Goal: Information Seeking & Learning: Learn about a topic

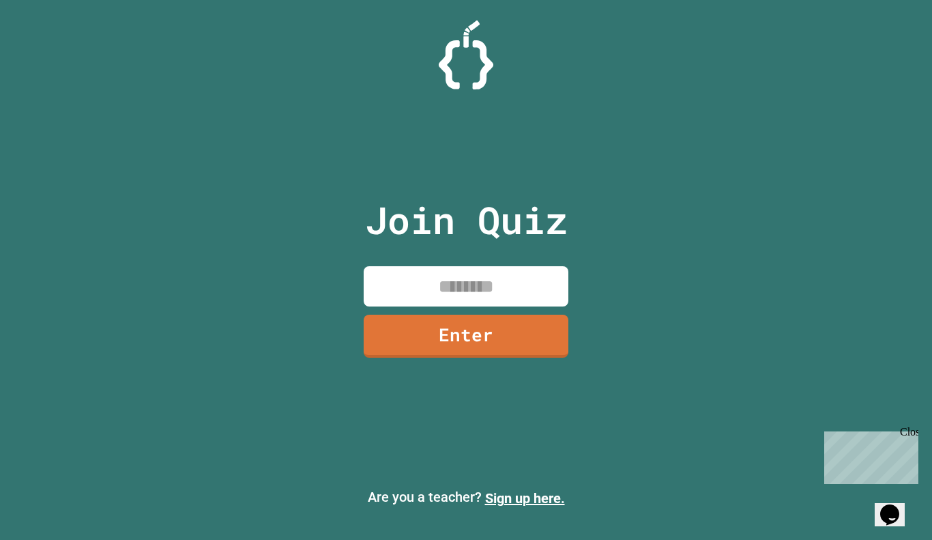
click at [512, 284] on input at bounding box center [466, 286] width 205 height 40
type input "********"
click at [526, 339] on link "Enter" at bounding box center [466, 336] width 205 height 43
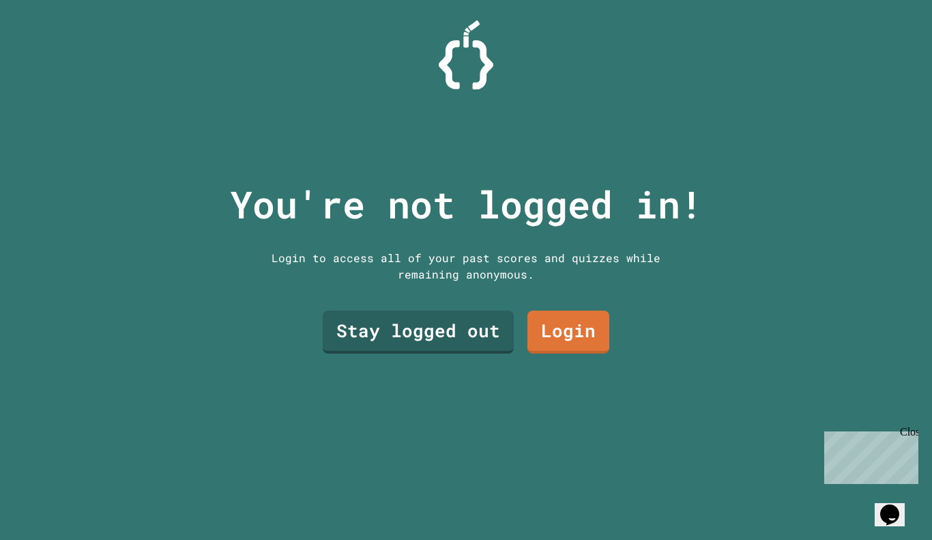
click at [461, 323] on link "Stay logged out" at bounding box center [418, 332] width 191 height 43
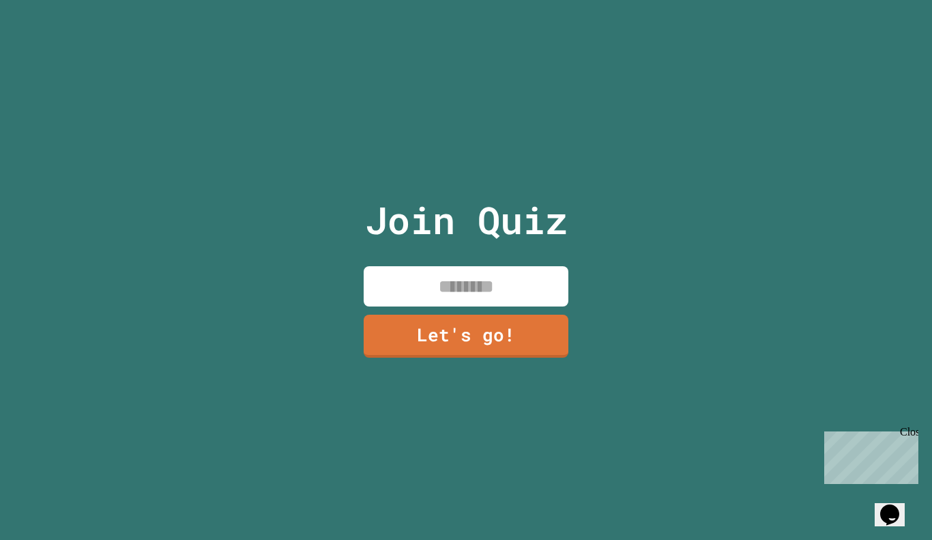
click at [485, 289] on input at bounding box center [466, 286] width 205 height 40
type input "******"
click at [515, 328] on link "Let's go!" at bounding box center [466, 336] width 205 height 43
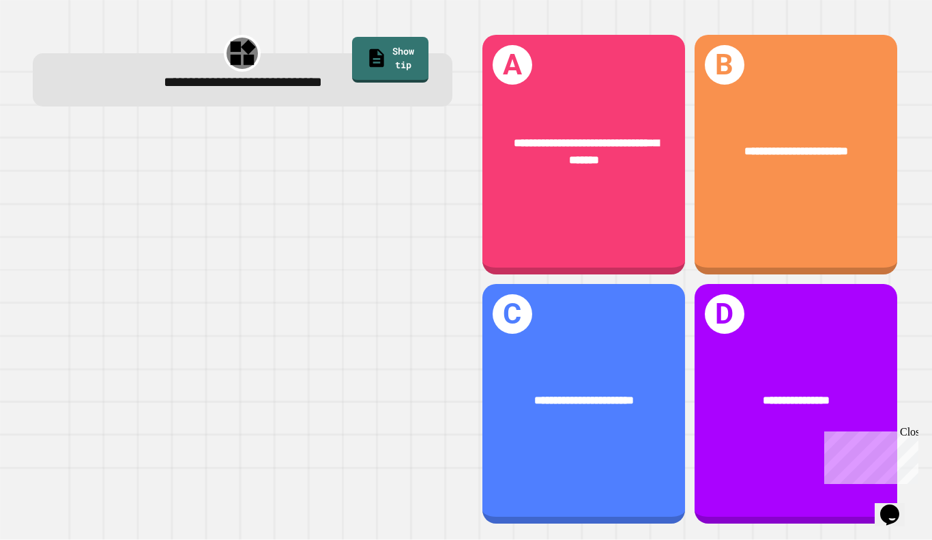
click at [629, 207] on div "**********" at bounding box center [584, 155] width 203 height 240
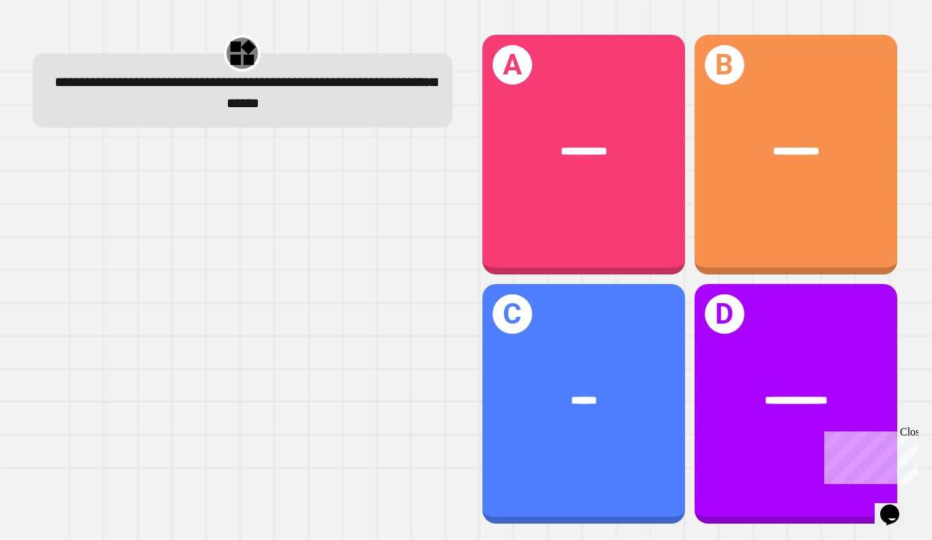
click at [618, 392] on div "******" at bounding box center [584, 400] width 157 height 17
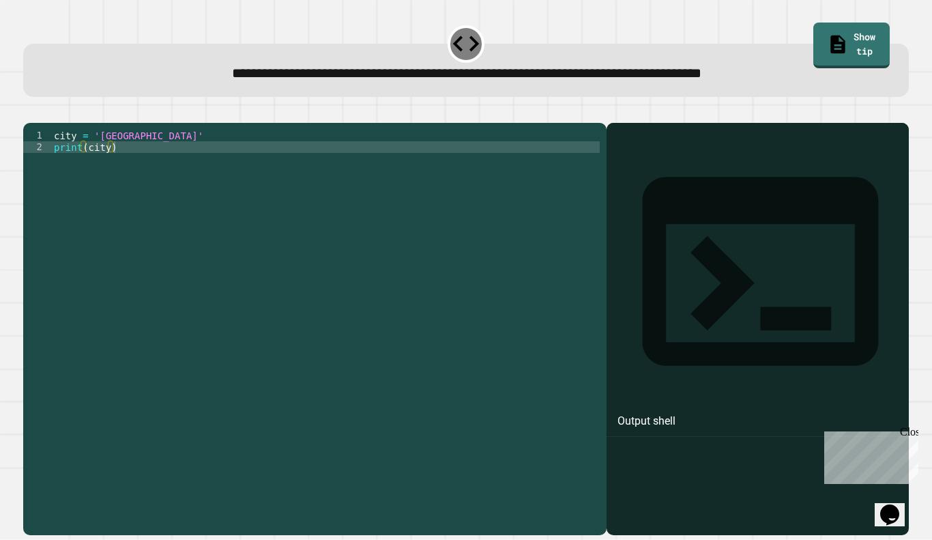
click at [130, 154] on div "city = 'Madrid' print ( city )" at bounding box center [325, 327] width 549 height 394
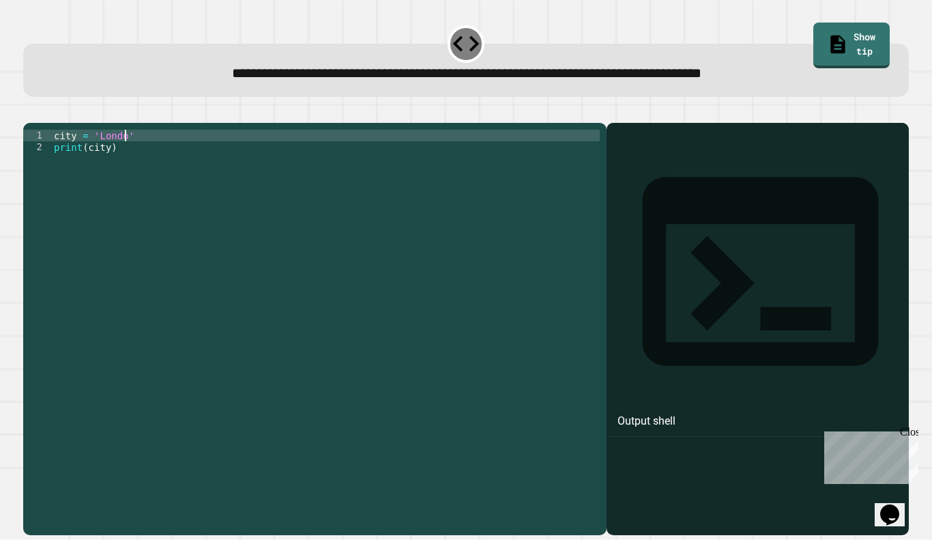
scroll to position [0, 10]
type textarea "**********"
click at [30, 112] on icon "button" at bounding box center [30, 112] width 0 height 0
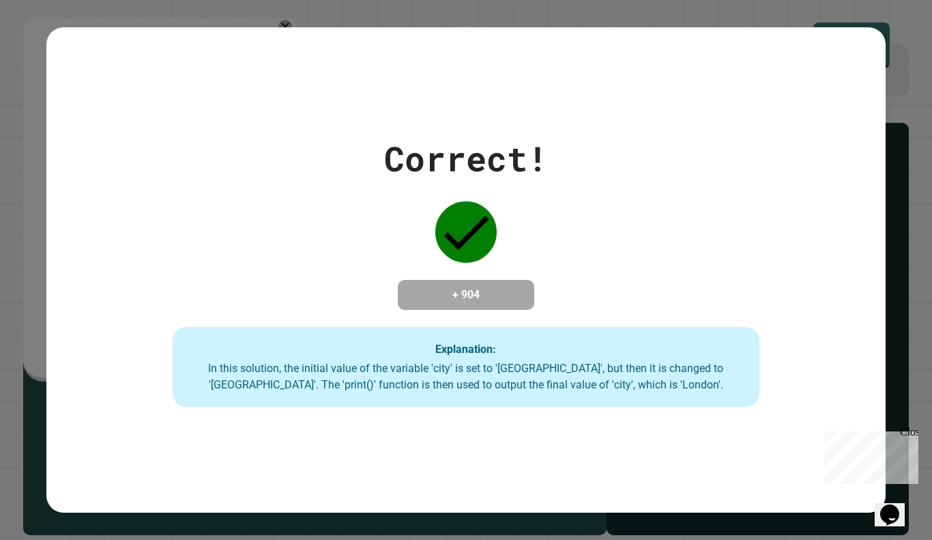
click at [472, 158] on div "Correct!" at bounding box center [466, 158] width 164 height 51
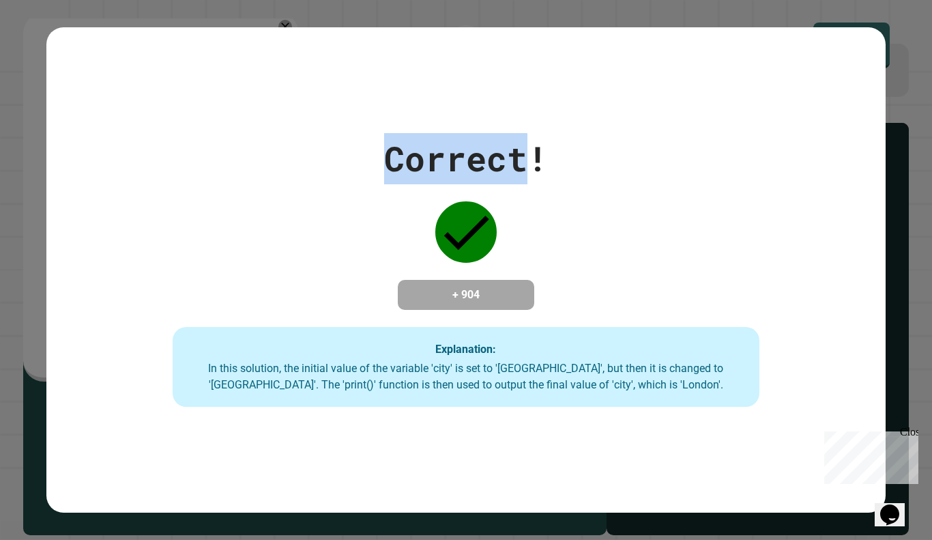
click at [470, 156] on div "Correct!" at bounding box center [466, 158] width 164 height 51
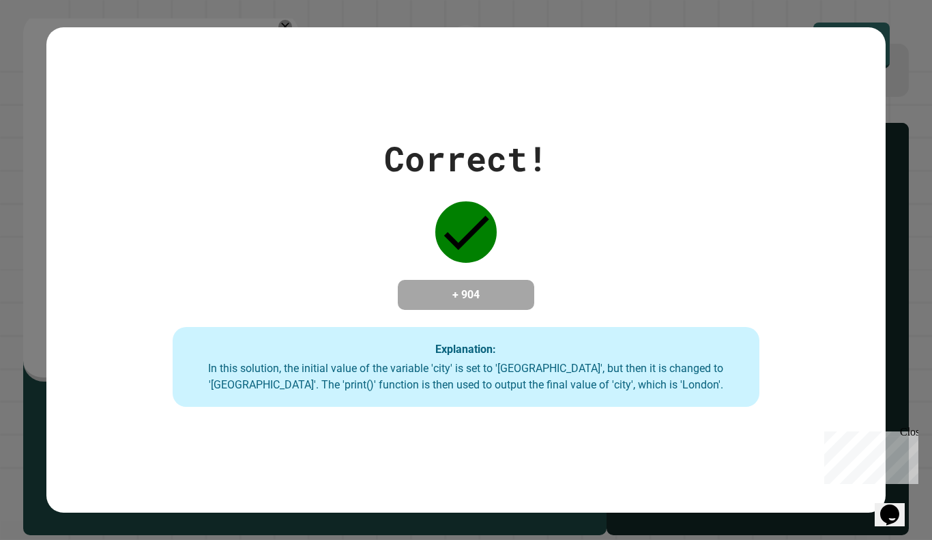
click at [470, 156] on div "Correct!" at bounding box center [466, 158] width 164 height 51
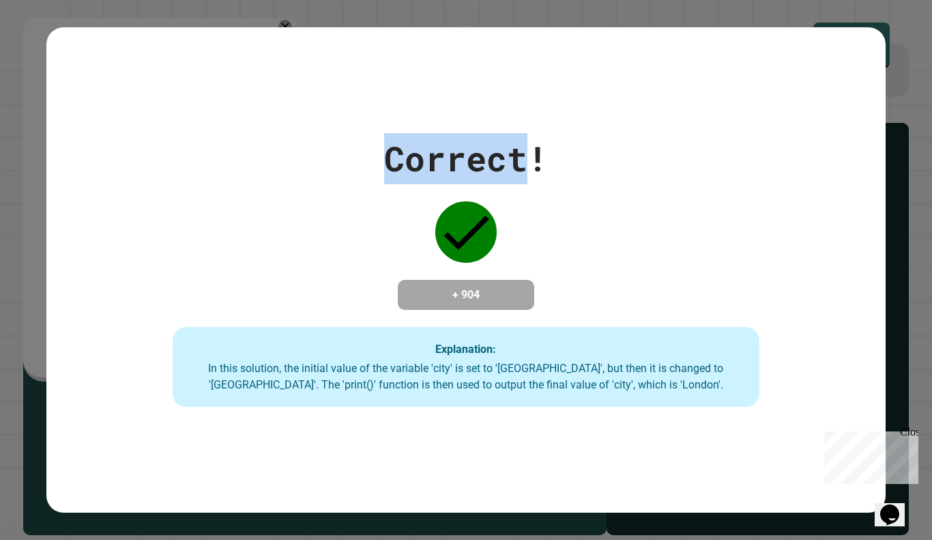
click at [470, 156] on div "Correct!" at bounding box center [466, 158] width 164 height 51
drag, startPoint x: 487, startPoint y: 156, endPoint x: 392, endPoint y: 145, distance: 96.1
click at [392, 145] on div "Correct!" at bounding box center [466, 158] width 164 height 51
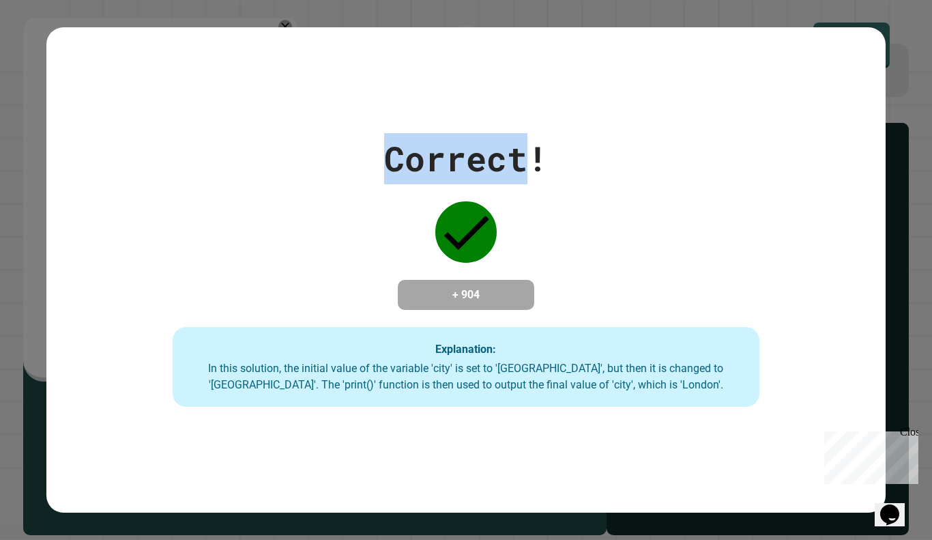
drag, startPoint x: 384, startPoint y: 142, endPoint x: 524, endPoint y: 113, distance: 142.8
click at [524, 113] on div "Correct! + 904 Explanation: In this solution, the initial value of the variable…" at bounding box center [465, 270] width 839 height 486
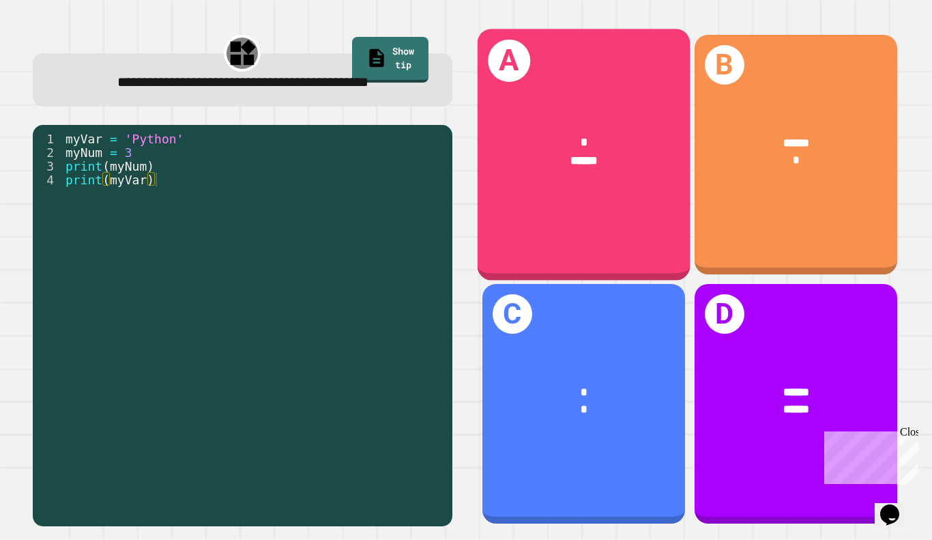
click at [605, 185] on div "* ******" at bounding box center [583, 151] width 213 height 83
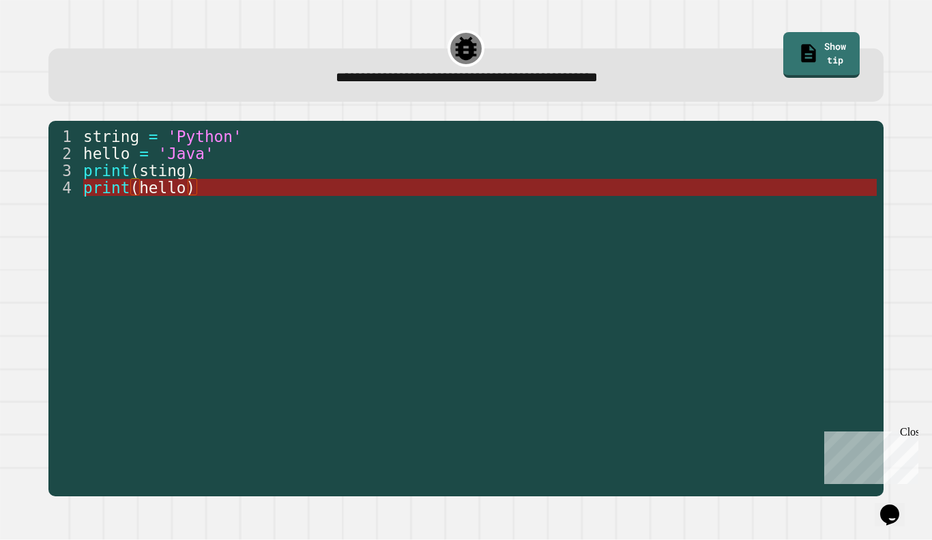
click at [147, 182] on span "hello" at bounding box center [162, 188] width 46 height 18
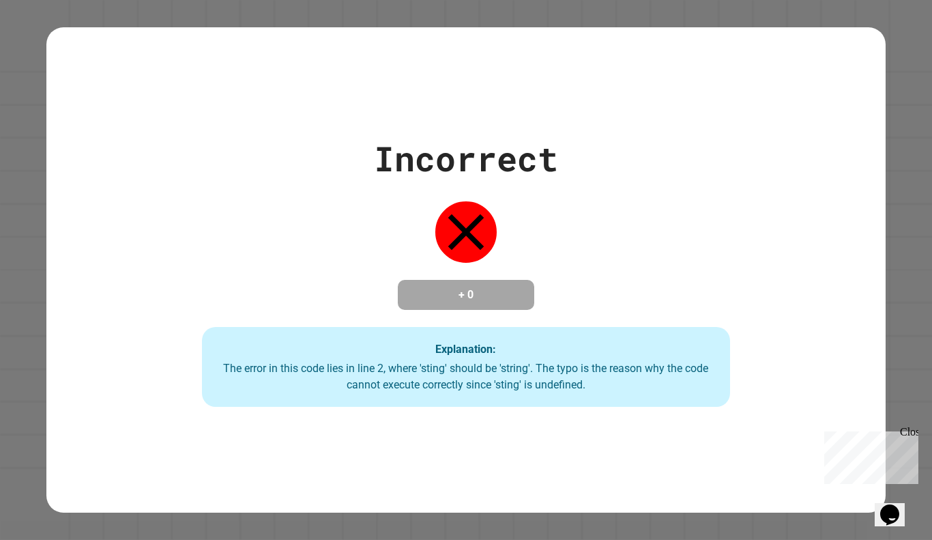
click at [908, 430] on div "Close" at bounding box center [908, 434] width 17 height 17
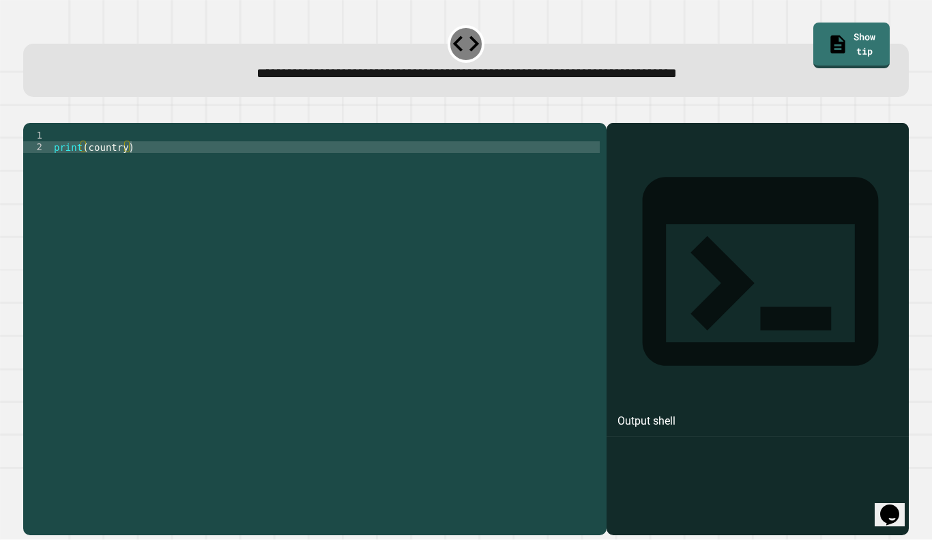
click at [134, 154] on div "print ( country )" at bounding box center [325, 327] width 549 height 394
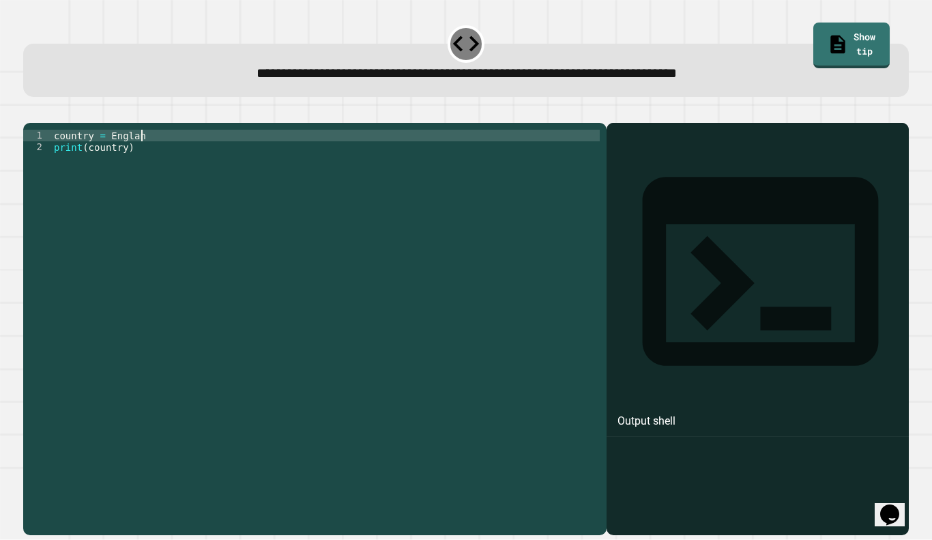
scroll to position [0, 11]
click at [30, 112] on button "button" at bounding box center [30, 112] width 0 height 0
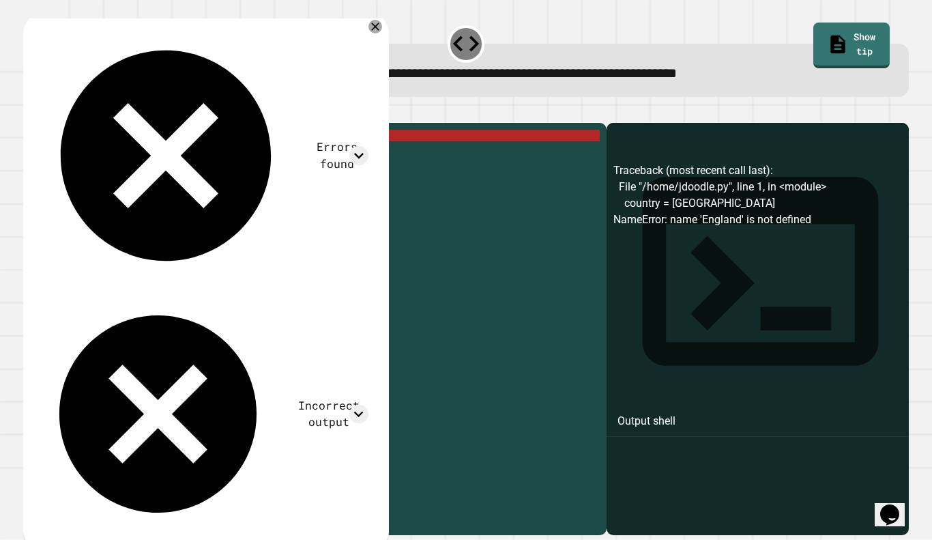
click at [154, 158] on div "country = England print ( country )" at bounding box center [325, 327] width 549 height 394
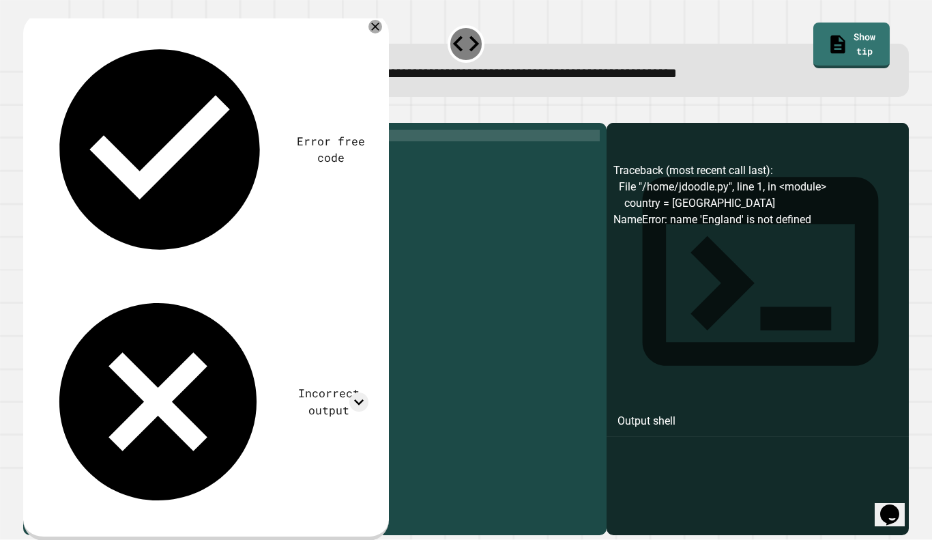
scroll to position [0, 8]
type textarea "**********"
click at [43, 121] on icon "button" at bounding box center [39, 120] width 8 height 10
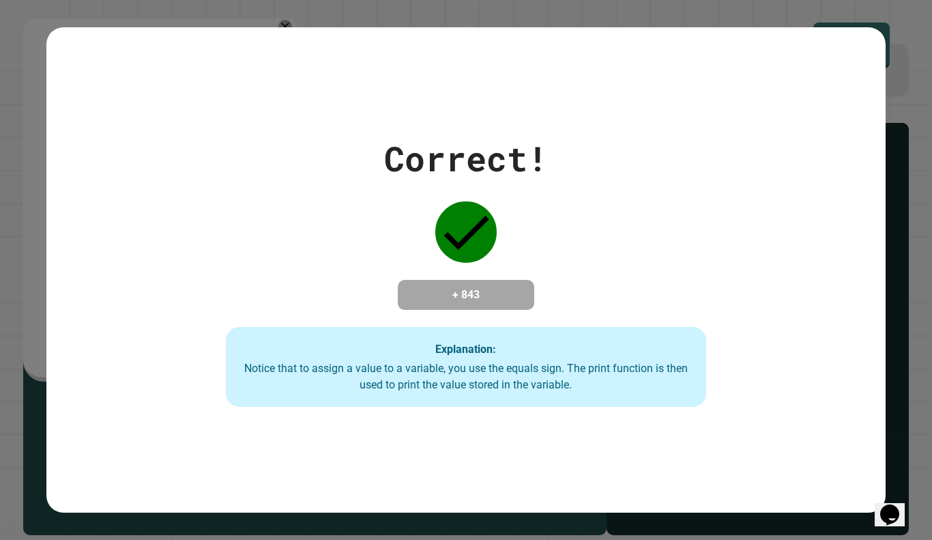
click at [527, 154] on div "Correct!" at bounding box center [466, 158] width 164 height 51
drag, startPoint x: 527, startPoint y: 154, endPoint x: 530, endPoint y: 126, distance: 28.9
click at [530, 133] on div "Correct!" at bounding box center [466, 158] width 164 height 51
drag, startPoint x: 426, startPoint y: 149, endPoint x: 461, endPoint y: 153, distance: 35.0
click at [461, 153] on div "Correct!" at bounding box center [466, 158] width 164 height 51
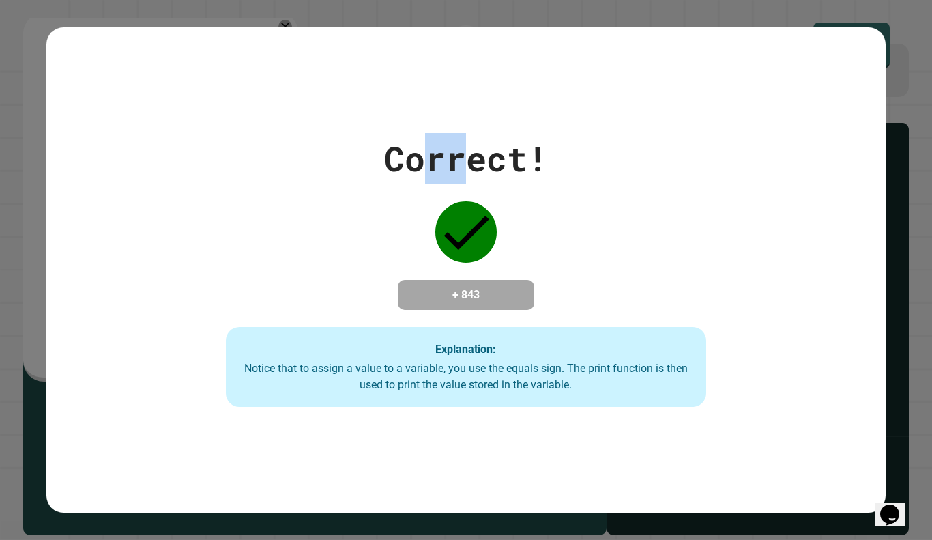
click at [461, 153] on div "Correct!" at bounding box center [466, 158] width 164 height 51
drag, startPoint x: 429, startPoint y: 300, endPoint x: 517, endPoint y: 300, distance: 88.0
click at [517, 300] on h4 "+ 843" at bounding box center [466, 295] width 109 height 16
drag, startPoint x: 517, startPoint y: 300, endPoint x: 427, endPoint y: 270, distance: 95.0
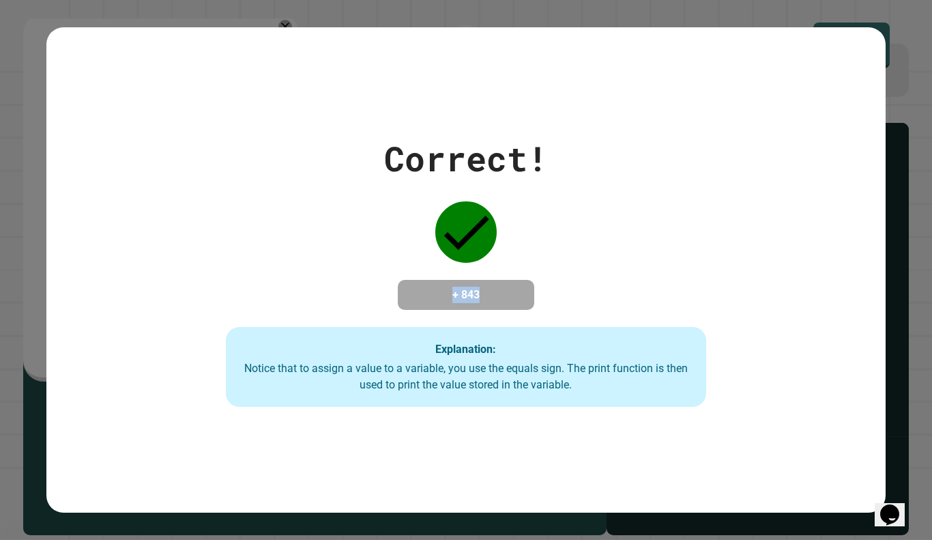
click at [427, 270] on div "Correct! + 843 Explanation: Notice that to assign a value to a variable, you us…" at bounding box center [466, 270] width 686 height 274
drag, startPoint x: 429, startPoint y: 287, endPoint x: 539, endPoint y: 264, distance: 113.0
click at [539, 264] on div "Correct! + 843 Explanation: Notice that to assign a value to a variable, you us…" at bounding box center [466, 270] width 686 height 274
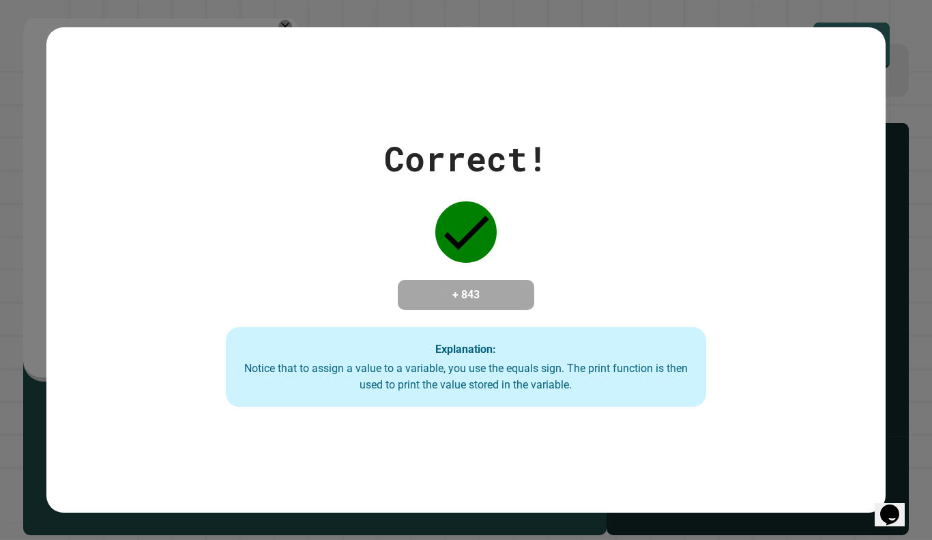
click at [601, 302] on div "Correct! + 843 Explanation: Notice that to assign a value to a variable, you us…" at bounding box center [466, 270] width 686 height 274
drag, startPoint x: 483, startPoint y: 296, endPoint x: 498, endPoint y: 302, distance: 16.9
click at [498, 302] on h4 "+ 843" at bounding box center [466, 295] width 109 height 16
drag, startPoint x: 499, startPoint y: 300, endPoint x: 435, endPoint y: 299, distance: 63.5
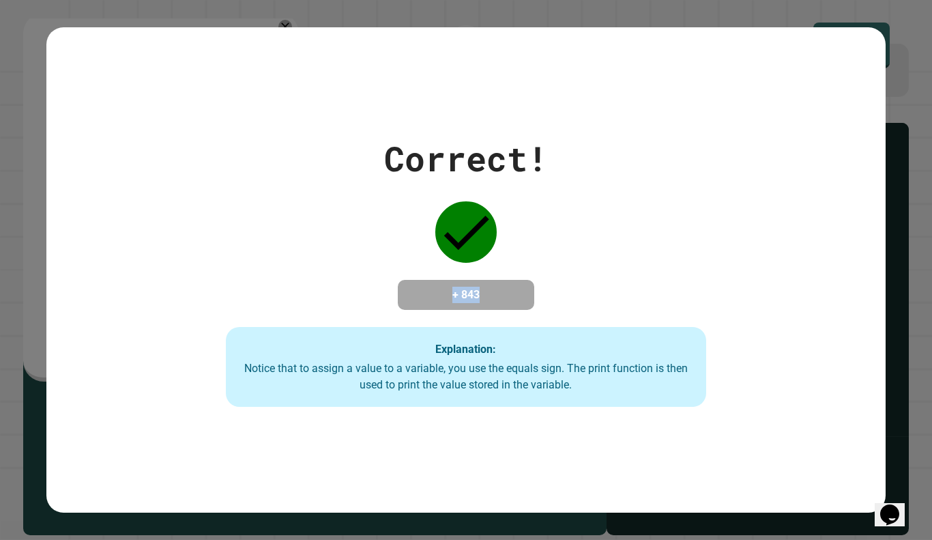
click at [435, 299] on h4 "+ 843" at bounding box center [466, 295] width 109 height 16
click at [418, 295] on h4 "+ 843" at bounding box center [466, 295] width 109 height 16
drag, startPoint x: 422, startPoint y: 294, endPoint x: 510, endPoint y: 300, distance: 88.9
click at [510, 300] on h4 "+ 843" at bounding box center [466, 295] width 109 height 16
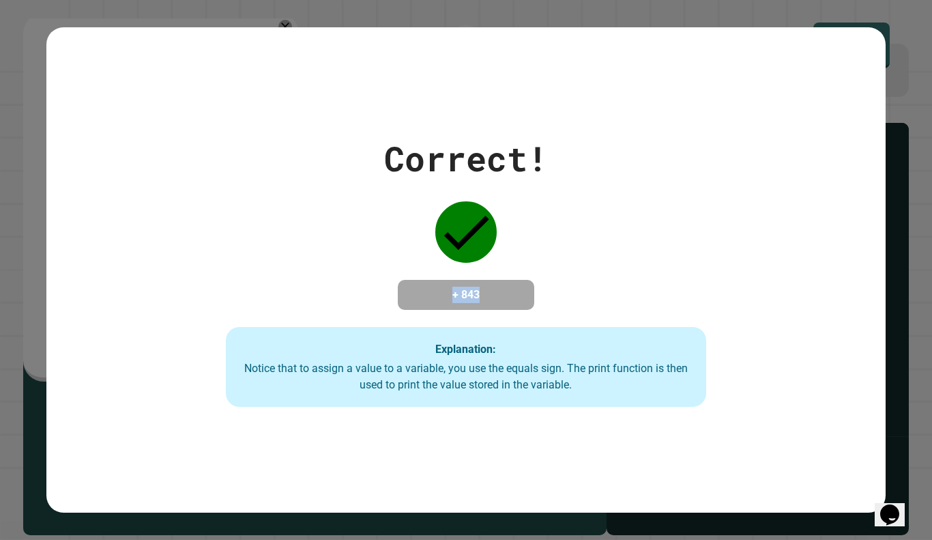
drag, startPoint x: 502, startPoint y: 300, endPoint x: 407, endPoint y: 311, distance: 95.5
click at [407, 310] on div "+ 843" at bounding box center [466, 295] width 136 height 30
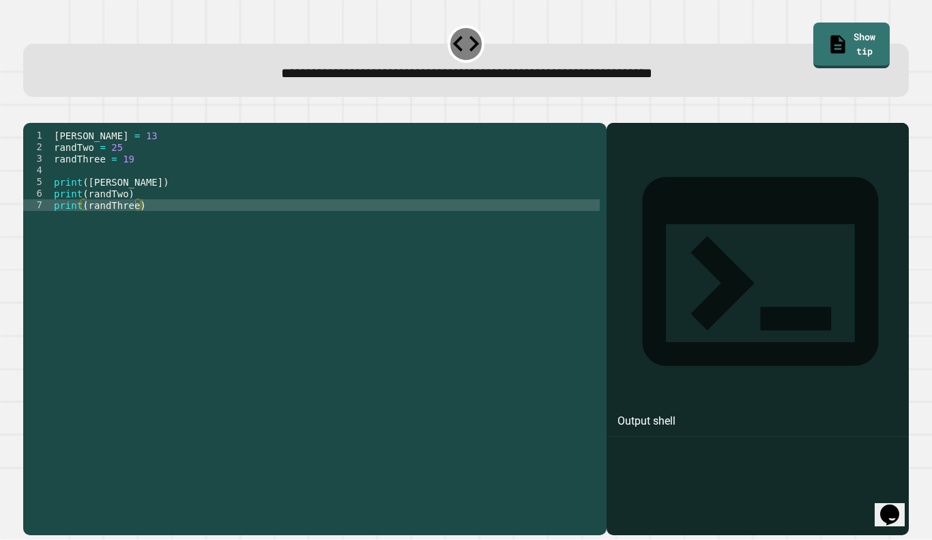
click at [128, 166] on div "[PERSON_NAME] = 13 randTwo = 25 randThree = 19 print ( [PERSON_NAME] ) print ( …" at bounding box center [325, 327] width 549 height 394
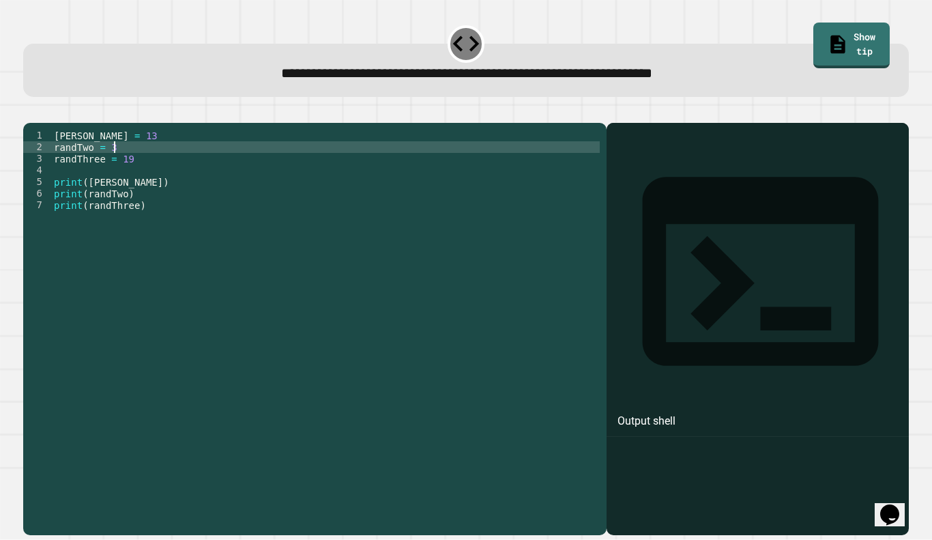
scroll to position [0, 8]
type textarea "**********"
click at [43, 121] on icon "button" at bounding box center [39, 120] width 8 height 10
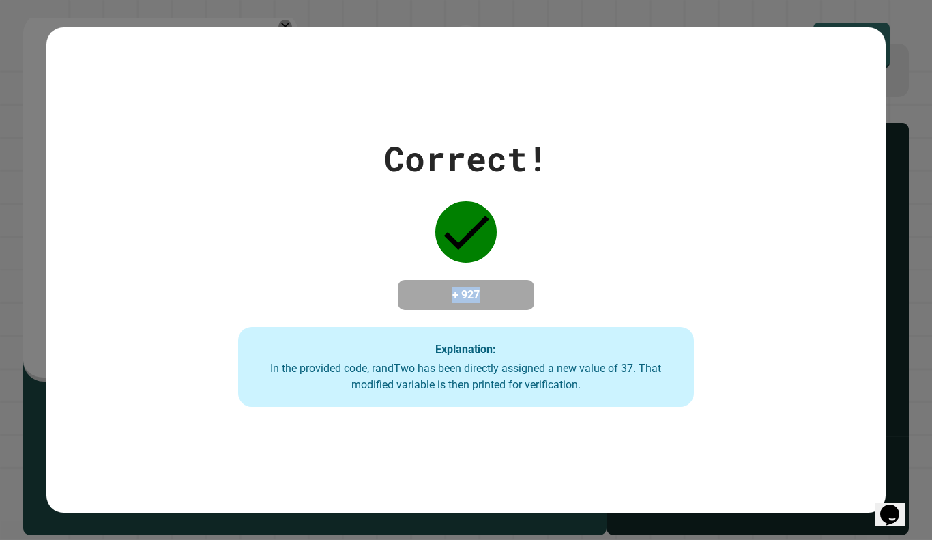
drag, startPoint x: 433, startPoint y: 290, endPoint x: 521, endPoint y: 302, distance: 88.9
click at [521, 302] on div "+ 927" at bounding box center [466, 295] width 136 height 30
drag, startPoint x: 505, startPoint y: 298, endPoint x: 420, endPoint y: 296, distance: 85.3
click at [420, 296] on h4 "+ 927" at bounding box center [466, 295] width 109 height 16
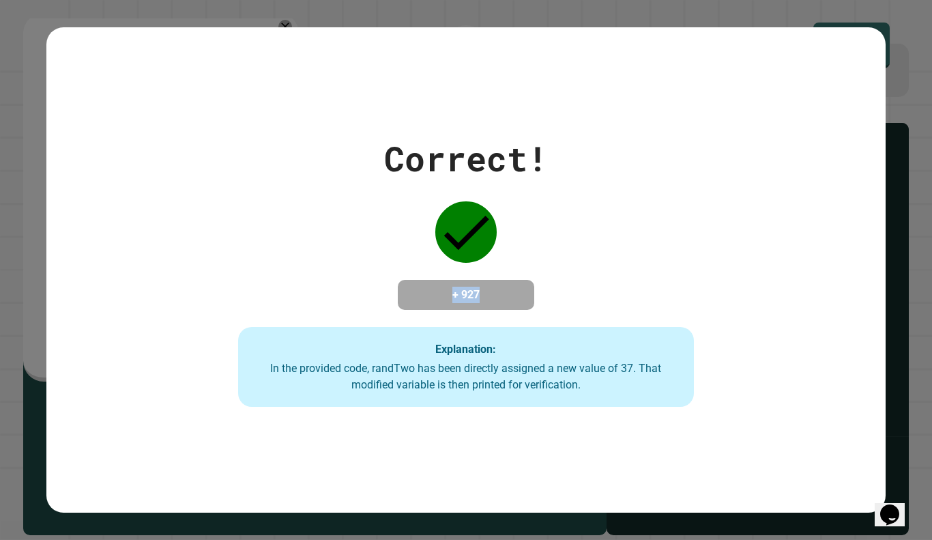
click at [467, 298] on h4 "+ 927" at bounding box center [466, 295] width 109 height 16
drag, startPoint x: 435, startPoint y: 293, endPoint x: 506, endPoint y: 293, distance: 71.0
click at [506, 293] on h4 "+ 927" at bounding box center [466, 295] width 109 height 16
drag, startPoint x: 437, startPoint y: 228, endPoint x: 521, endPoint y: 227, distance: 84.0
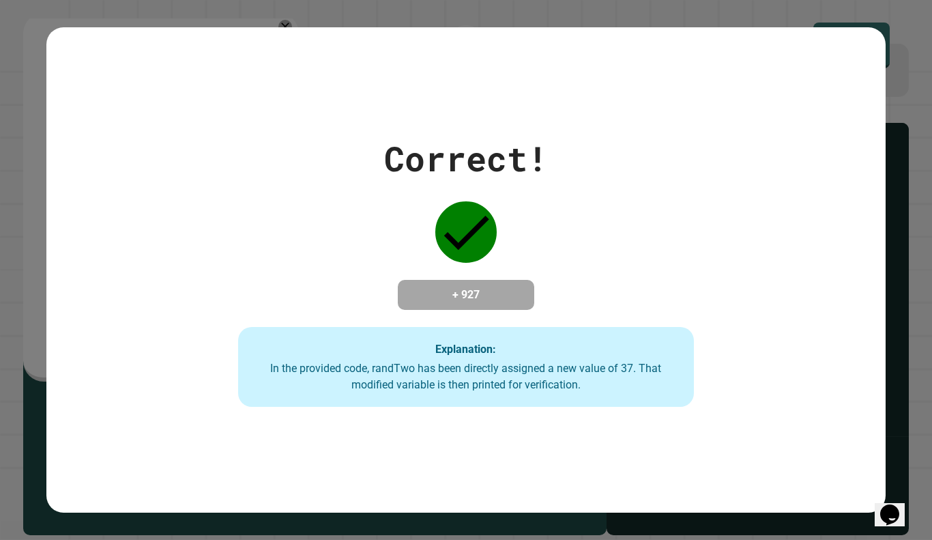
click at [521, 227] on div "Correct! + 927 Explanation: In the provided code, randTwo has been directly ass…" at bounding box center [466, 270] width 650 height 274
drag, startPoint x: 497, startPoint y: 293, endPoint x: 414, endPoint y: 276, distance: 84.3
click at [414, 280] on div "+ 927" at bounding box center [466, 295] width 136 height 30
click at [458, 291] on h4 "+ 927" at bounding box center [466, 295] width 109 height 16
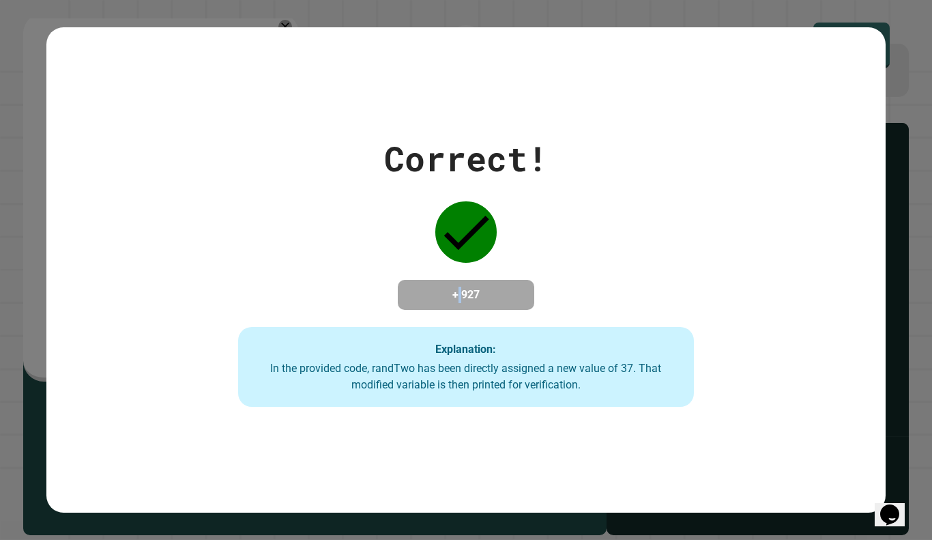
click at [459, 291] on h4 "+ 927" at bounding box center [466, 295] width 109 height 16
click at [458, 287] on h4 "+ 927" at bounding box center [466, 295] width 109 height 16
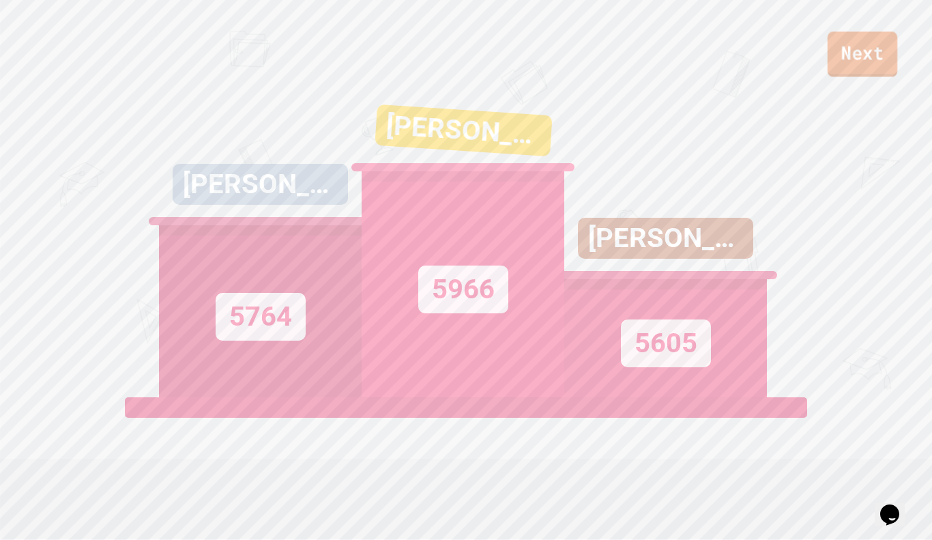
click at [878, 52] on link "Next" at bounding box center [863, 53] width 70 height 45
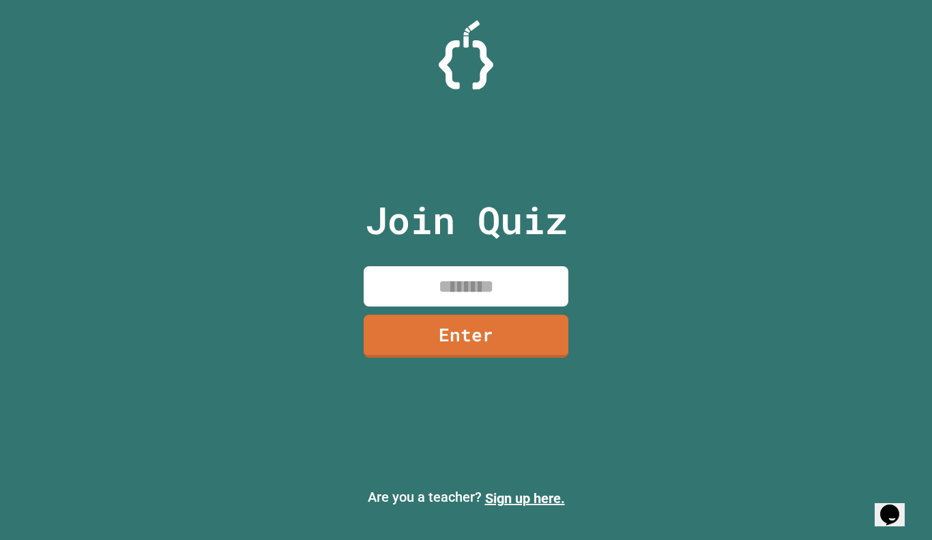
click at [476, 283] on input at bounding box center [466, 286] width 205 height 40
drag, startPoint x: 458, startPoint y: 230, endPoint x: 472, endPoint y: 230, distance: 13.6
click at [472, 230] on p "Join Quiz" at bounding box center [466, 220] width 203 height 57
click at [462, 227] on p "Join Quiz" at bounding box center [466, 220] width 203 height 57
drag, startPoint x: 387, startPoint y: 222, endPoint x: 455, endPoint y: 222, distance: 67.6
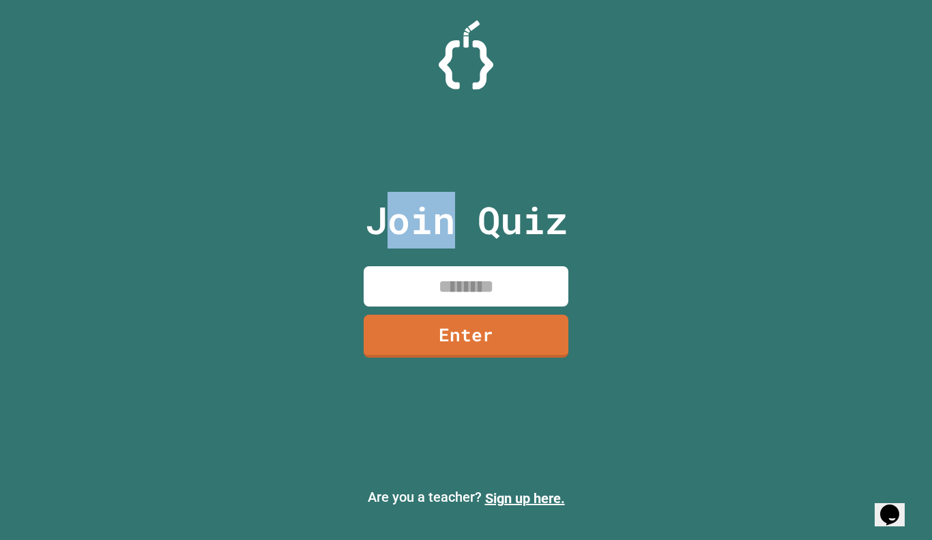
click at [455, 222] on p "Join Quiz" at bounding box center [466, 220] width 203 height 57
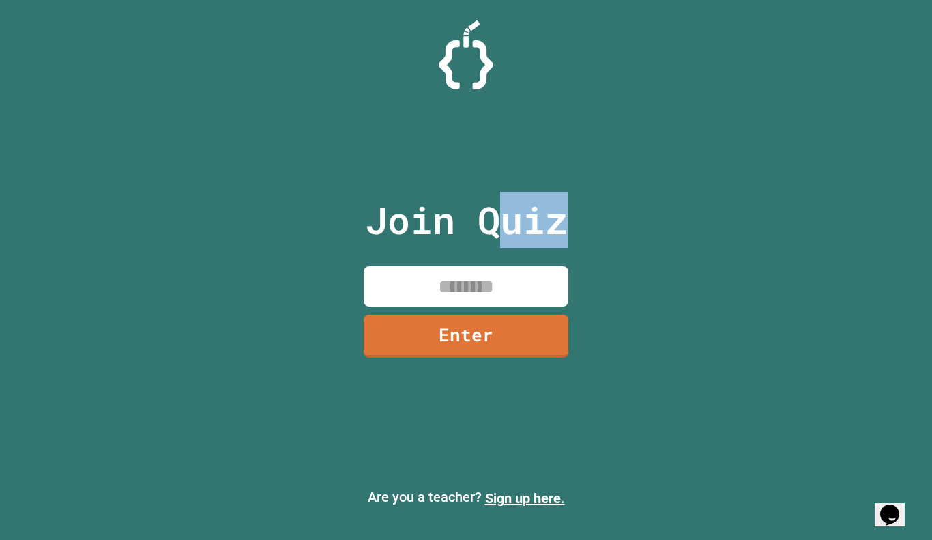
drag, startPoint x: 503, startPoint y: 216, endPoint x: 571, endPoint y: 229, distance: 69.3
click at [571, 229] on div "Join Quiz Enter" at bounding box center [466, 270] width 230 height 472
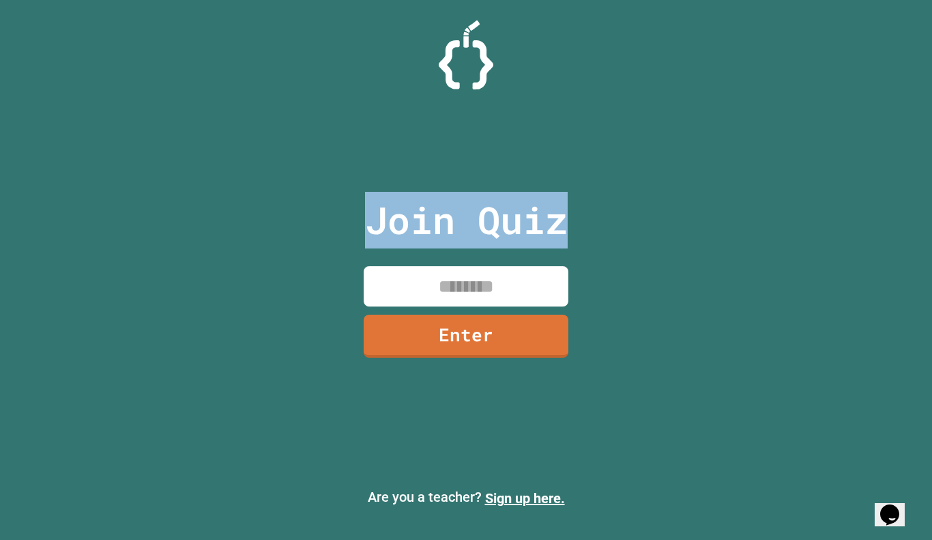
drag, startPoint x: 572, startPoint y: 229, endPoint x: 385, endPoint y: 225, distance: 187.0
click at [385, 225] on div "Join Quiz Enter" at bounding box center [466, 270] width 230 height 472
click at [385, 225] on p "Join Quiz" at bounding box center [466, 220] width 203 height 57
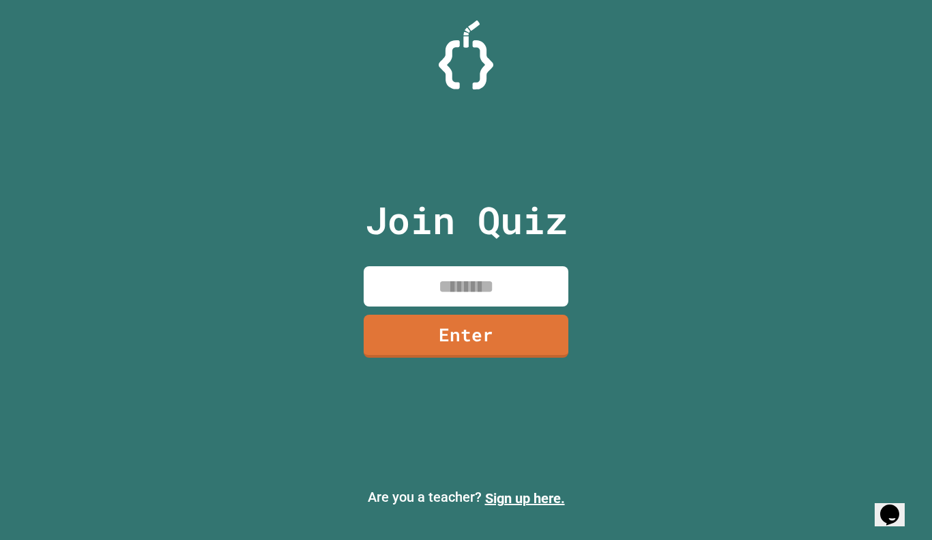
drag, startPoint x: 416, startPoint y: 38, endPoint x: 513, endPoint y: 42, distance: 96.3
click at [513, 42] on div at bounding box center [466, 54] width 932 height 69
drag, startPoint x: 454, startPoint y: 219, endPoint x: 470, endPoint y: 221, distance: 16.5
click at [470, 221] on p "Join Quiz" at bounding box center [466, 220] width 203 height 57
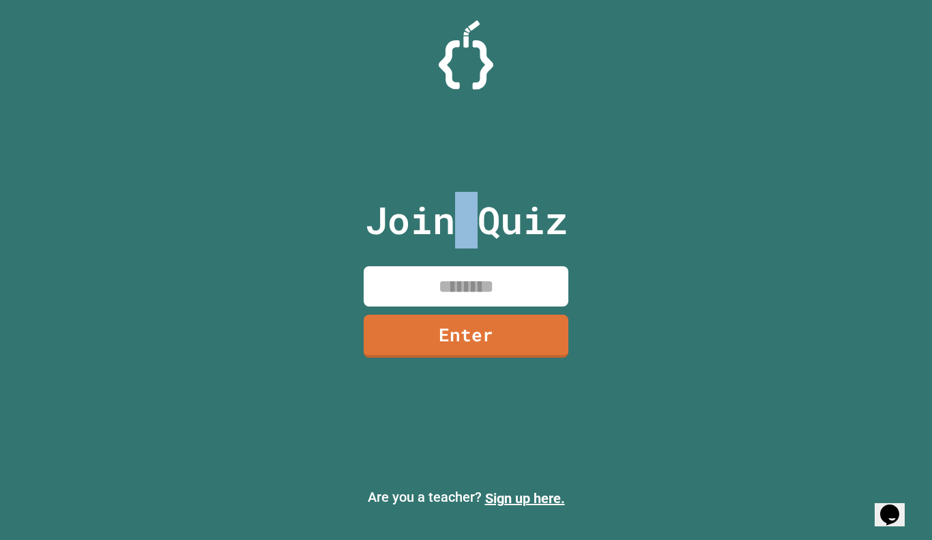
click at [470, 221] on p "Join Quiz" at bounding box center [466, 220] width 203 height 57
drag, startPoint x: 459, startPoint y: 220, endPoint x: 476, endPoint y: 219, distance: 17.1
click at [476, 219] on p "Join Quiz" at bounding box center [466, 220] width 203 height 57
drag, startPoint x: 478, startPoint y: 216, endPoint x: 452, endPoint y: 211, distance: 27.2
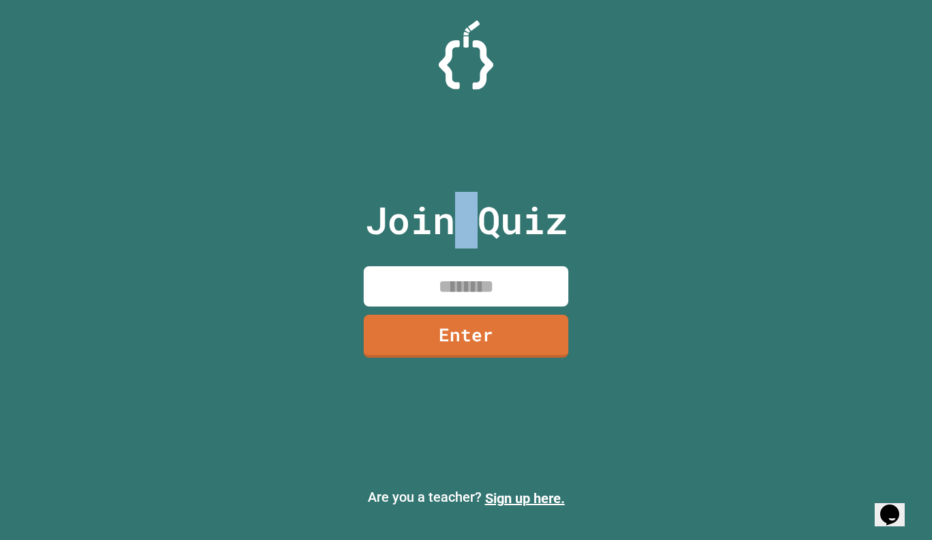
click at [452, 211] on p "Join Quiz" at bounding box center [466, 220] width 203 height 57
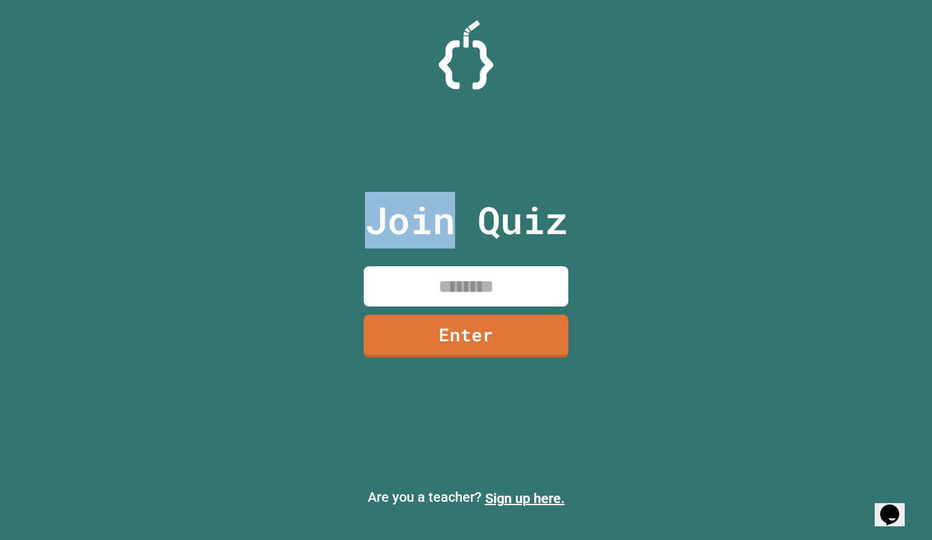
drag, startPoint x: 364, startPoint y: 218, endPoint x: 448, endPoint y: 223, distance: 83.4
click at [448, 223] on p "Join Quiz" at bounding box center [466, 220] width 203 height 57
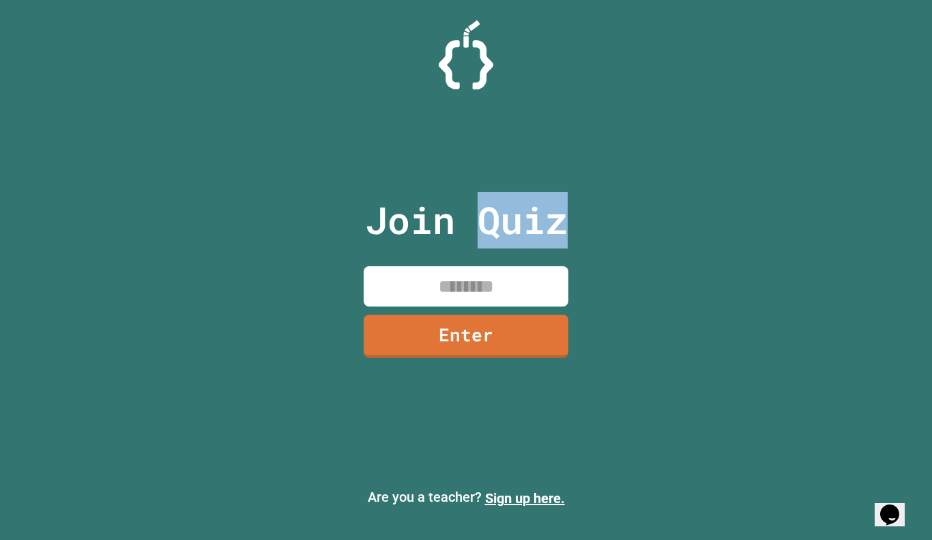
drag, startPoint x: 476, startPoint y: 221, endPoint x: 566, endPoint y: 212, distance: 91.2
click at [566, 212] on p "Join Quiz" at bounding box center [466, 220] width 203 height 57
drag, startPoint x: 547, startPoint y: 216, endPoint x: 568, endPoint y: 218, distance: 21.2
click at [568, 218] on div "Join Quiz Enter" at bounding box center [466, 270] width 230 height 472
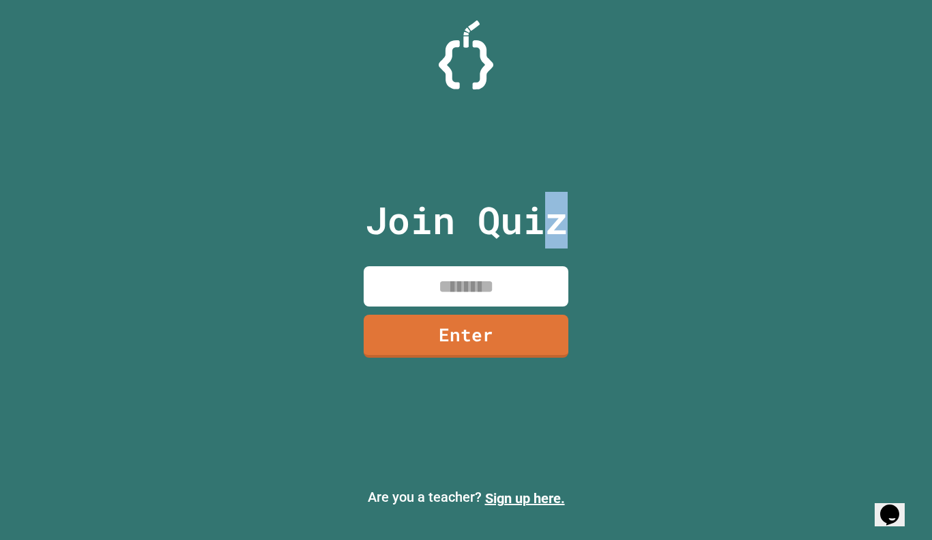
click at [568, 218] on div "Join Quiz Enter" at bounding box center [466, 270] width 230 height 472
